Goal: Communication & Community: Connect with others

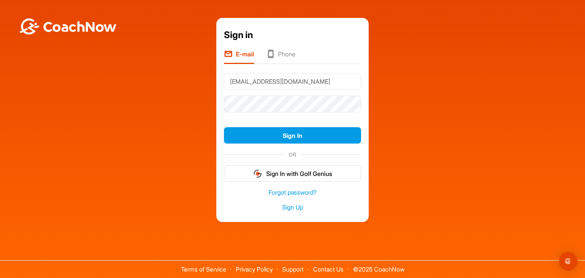
type input "[EMAIL_ADDRESS][DOMAIN_NAME]"
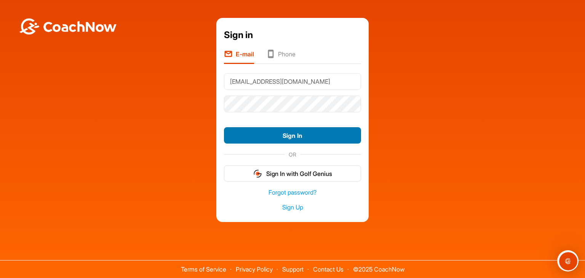
click at [298, 141] on button "Sign In" at bounding box center [292, 135] width 137 height 16
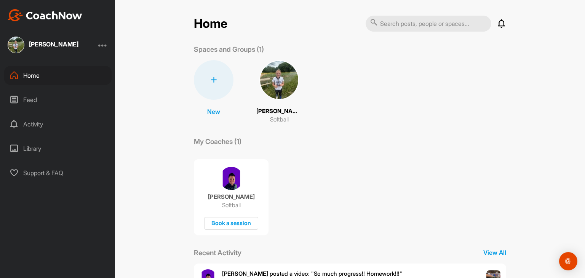
click at [285, 112] on p "Hadley Banks" at bounding box center [280, 111] width 46 height 9
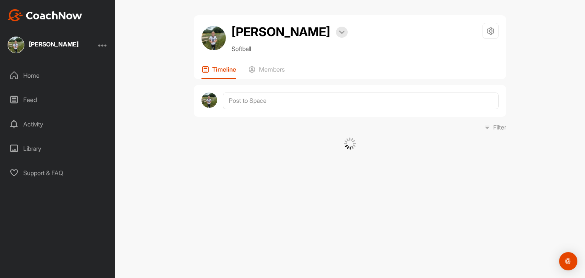
click at [285, 112] on div at bounding box center [350, 101] width 313 height 32
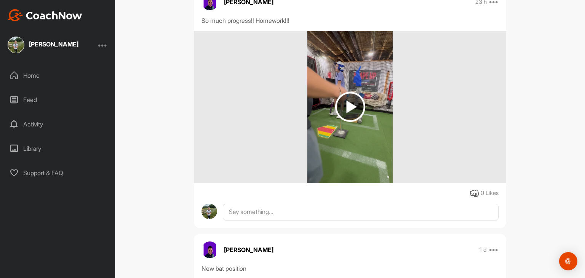
scroll to position [150, 0]
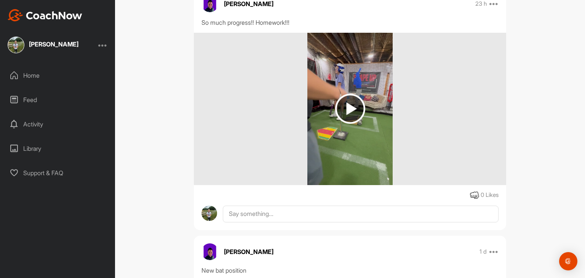
click at [359, 113] on img at bounding box center [350, 109] width 30 height 30
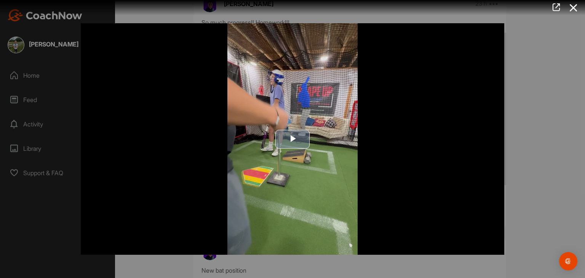
click at [293, 139] on span "Video Player" at bounding box center [293, 139] width 0 height 0
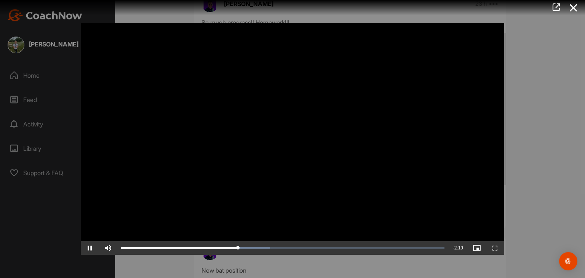
click at [164, 138] on video "Video Player" at bounding box center [293, 139] width 424 height 232
click at [92, 248] on span "Video Player" at bounding box center [90, 248] width 18 height 0
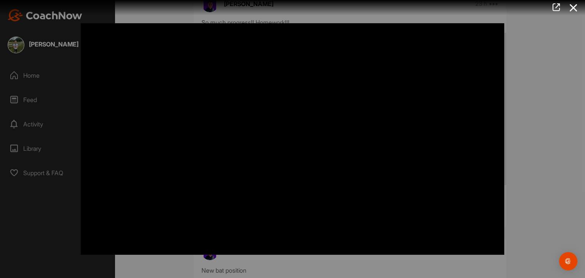
click at [33, 128] on div at bounding box center [292, 139] width 585 height 278
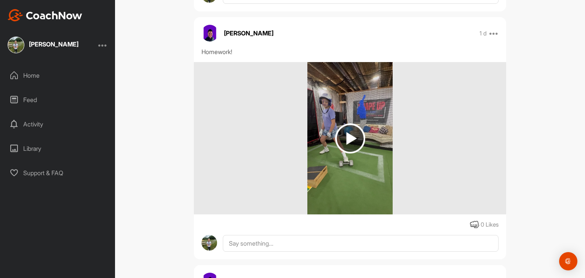
scroll to position [869, 0]
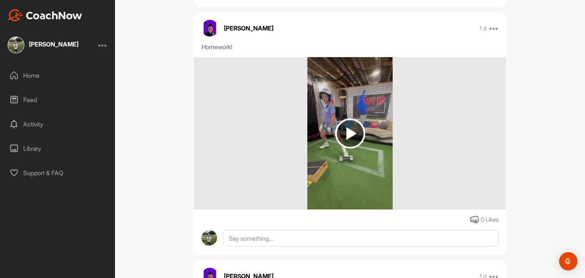
click at [344, 132] on img at bounding box center [350, 134] width 30 height 30
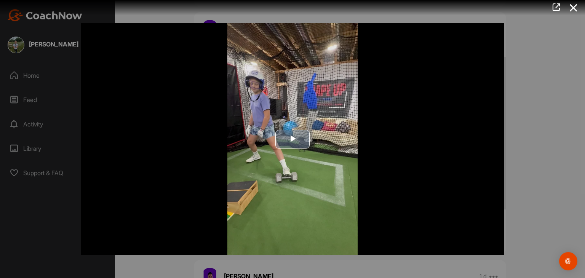
click at [293, 151] on img "Video Player" at bounding box center [293, 139] width 424 height 232
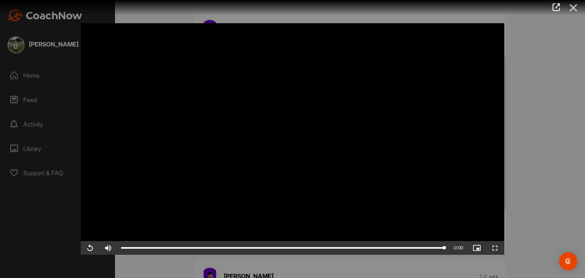
click at [572, 8] on icon at bounding box center [574, 8] width 18 height 14
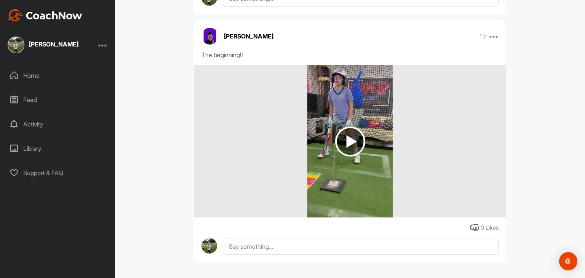
scroll to position [1109, 0]
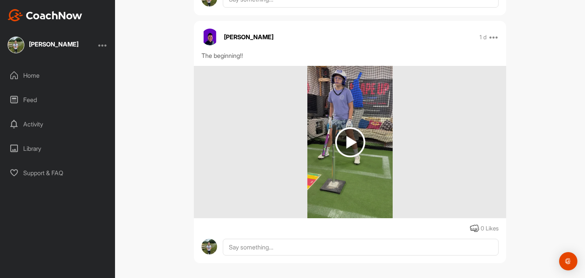
click at [357, 135] on img at bounding box center [350, 142] width 30 height 30
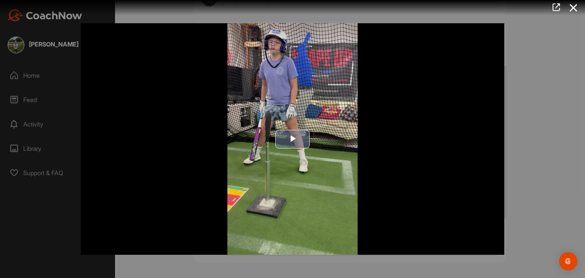
click at [293, 139] on span "Video Player" at bounding box center [293, 139] width 0 height 0
